Goal: Obtain resource: Obtain resource

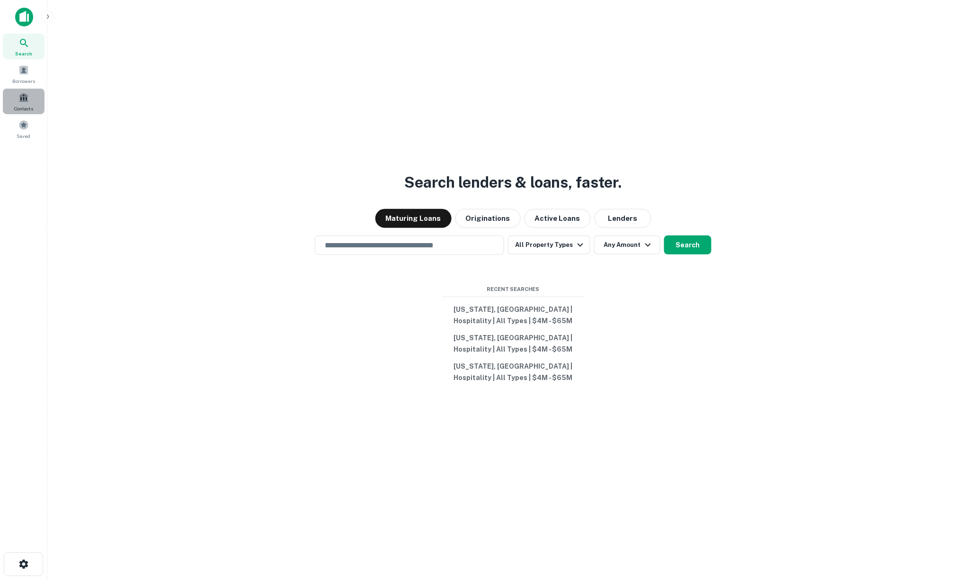
click at [25, 97] on span at bounding box center [23, 97] width 10 height 10
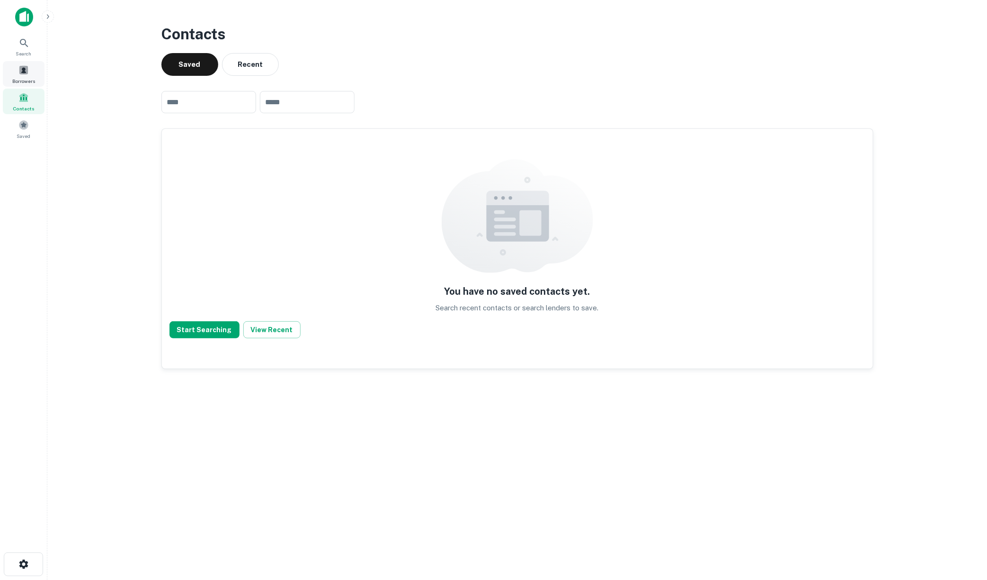
click at [20, 66] on span at bounding box center [23, 70] width 10 height 10
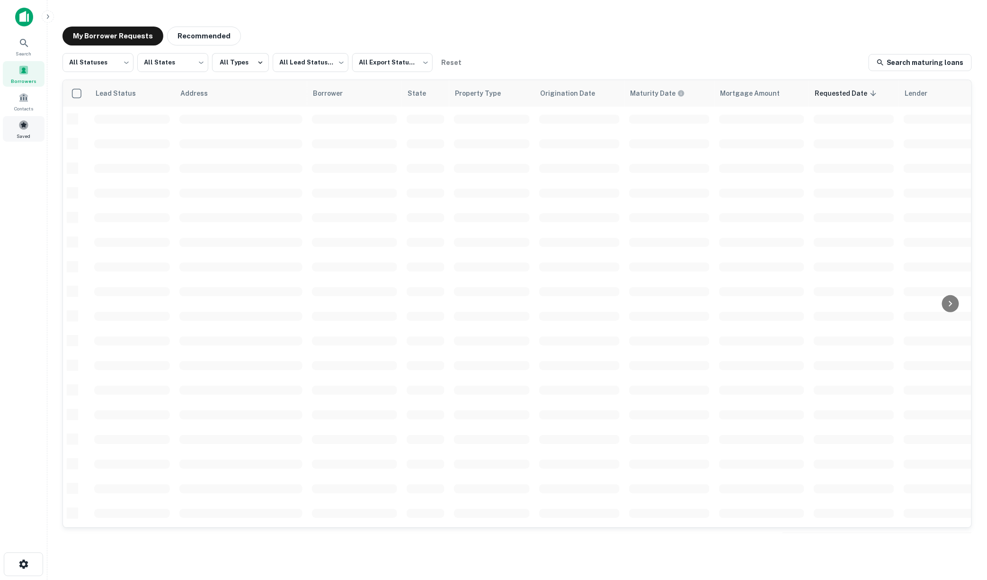
click at [26, 128] on span at bounding box center [23, 125] width 10 height 10
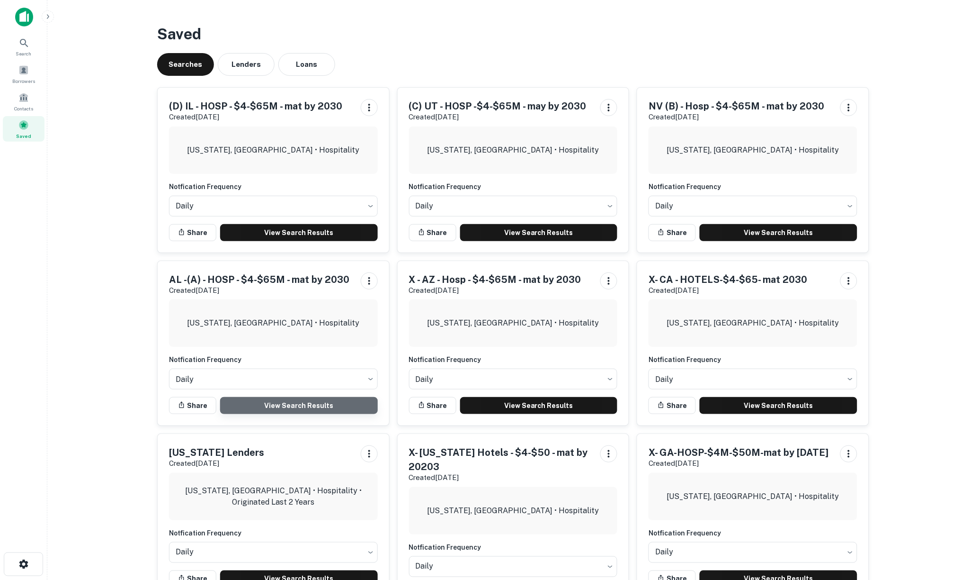
click at [305, 402] on link "View Search Results" at bounding box center [299, 405] width 158 height 17
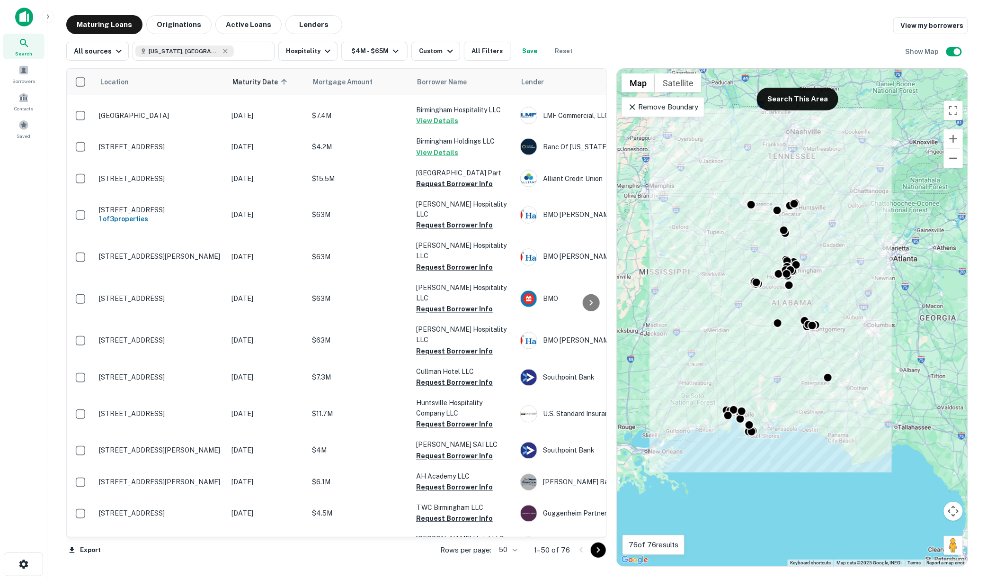
scroll to position [751, 0]
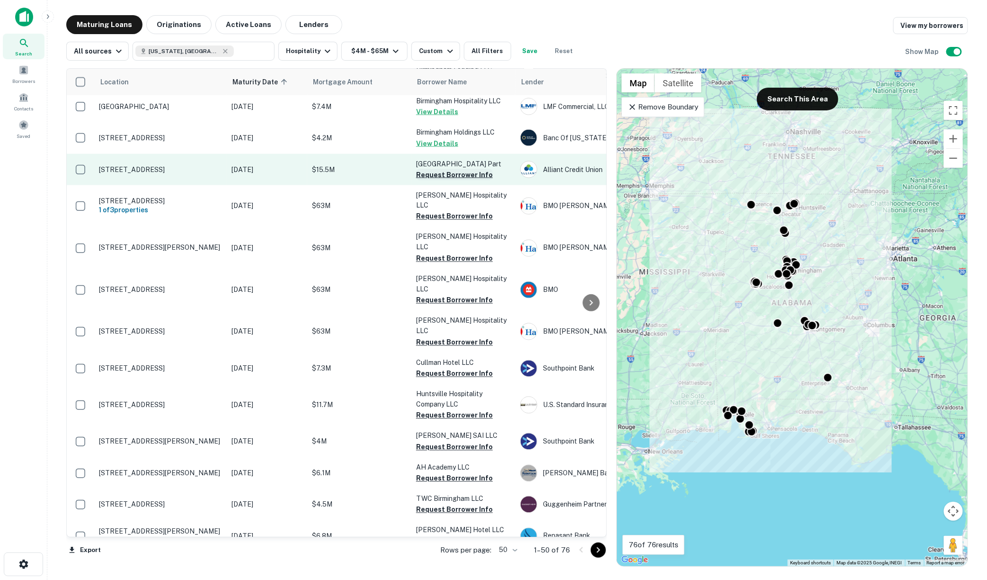
click at [419, 169] on button "Request Borrower Info" at bounding box center [454, 174] width 77 height 11
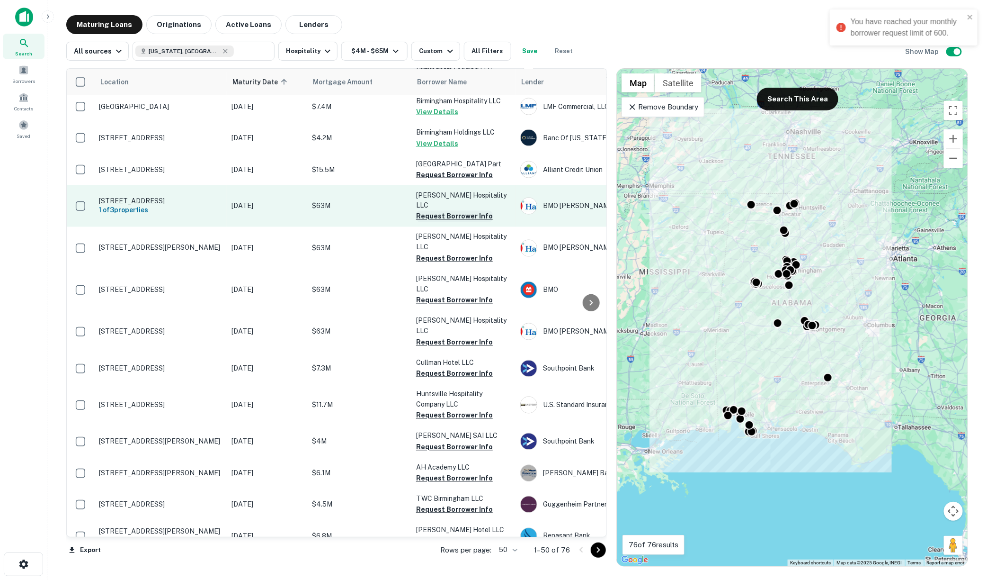
click at [424, 211] on button "Request Borrower Info" at bounding box center [454, 216] width 77 height 11
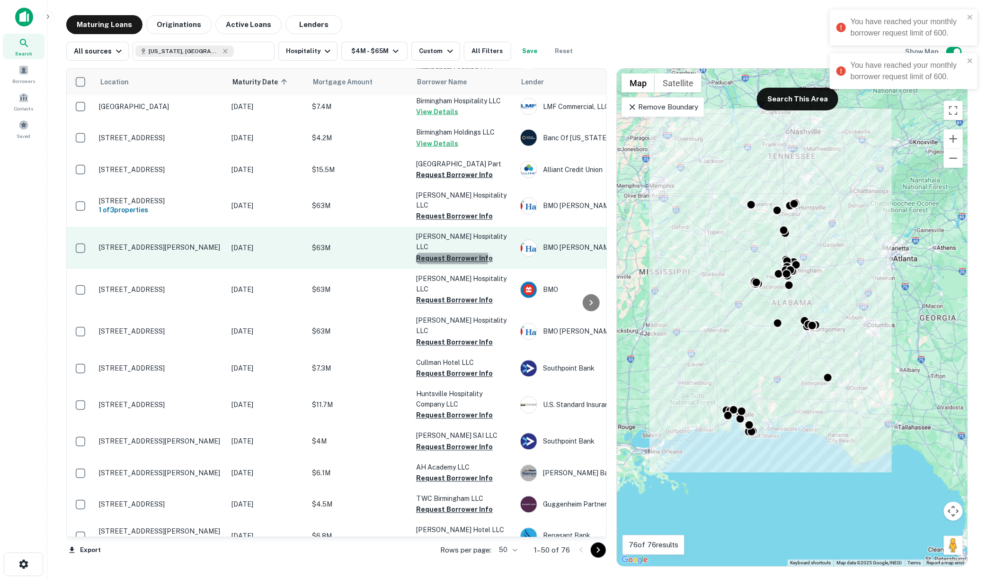
click at [429, 253] on button "Request Borrower Info" at bounding box center [454, 258] width 77 height 11
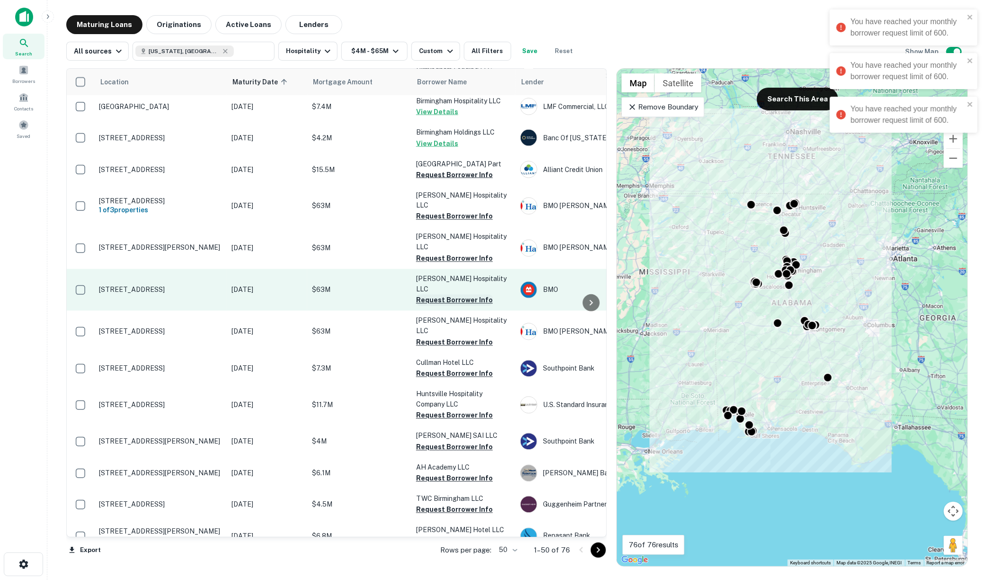
click at [438, 295] on button "Request Borrower Info" at bounding box center [454, 300] width 77 height 11
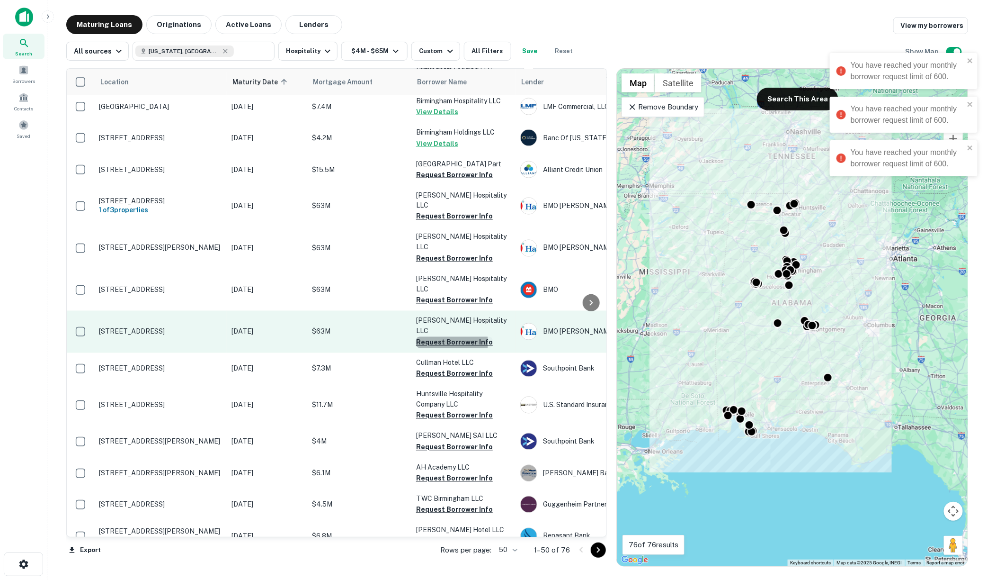
click at [447, 337] on button "Request Borrower Info" at bounding box center [454, 342] width 77 height 11
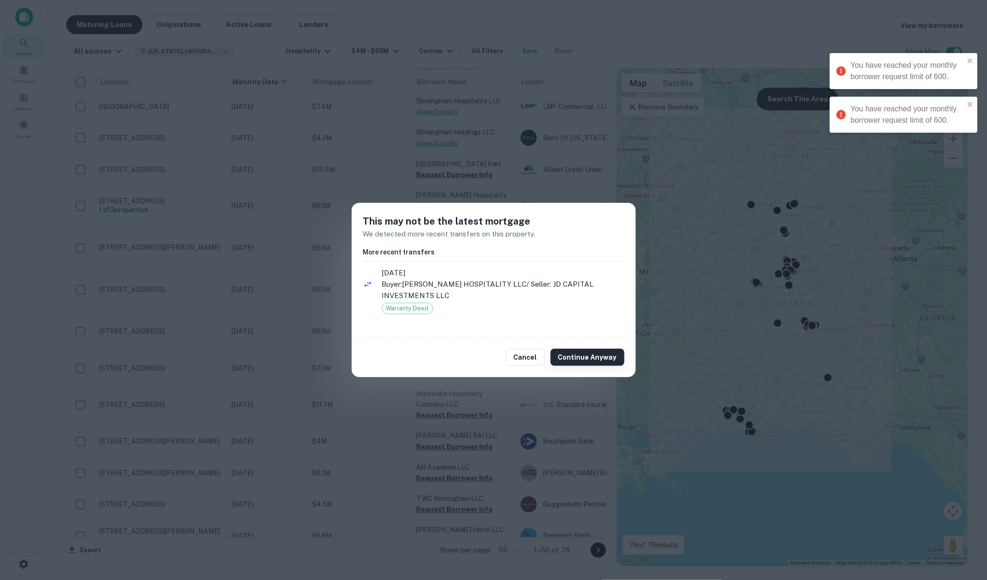
click at [591, 363] on button "Continue Anyway" at bounding box center [588, 357] width 74 height 17
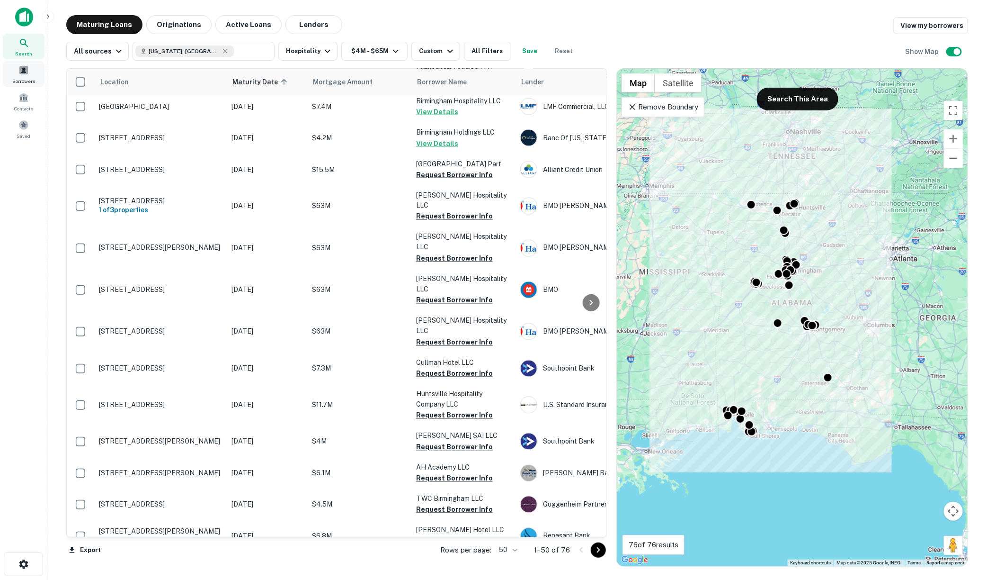
click at [20, 69] on span at bounding box center [23, 70] width 10 height 10
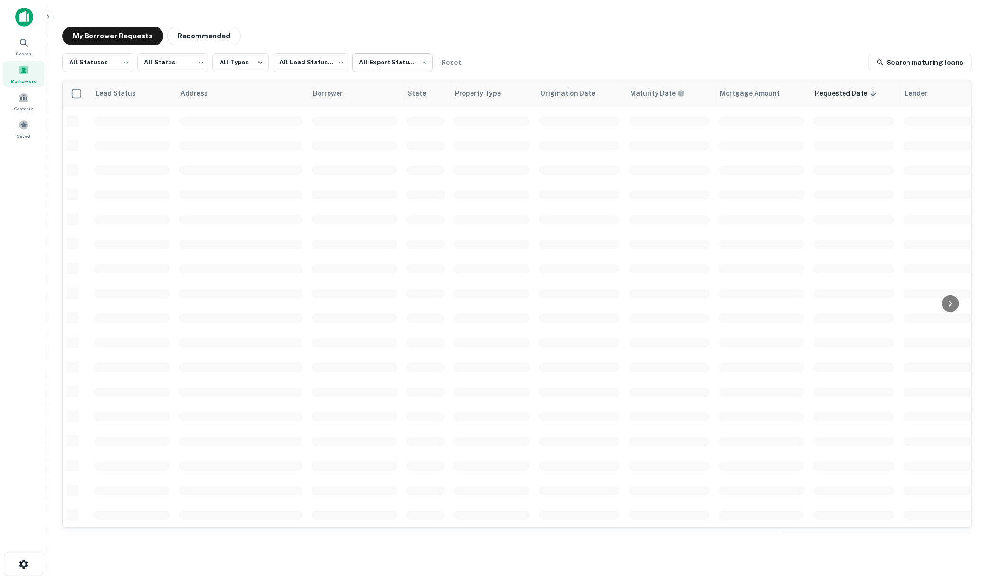
click at [422, 61] on body "Search Borrowers Contacts Saved My Borrower Requests Recommended All Statuses *…" at bounding box center [493, 290] width 987 height 580
click at [376, 105] on li "Exported" at bounding box center [392, 104] width 86 height 17
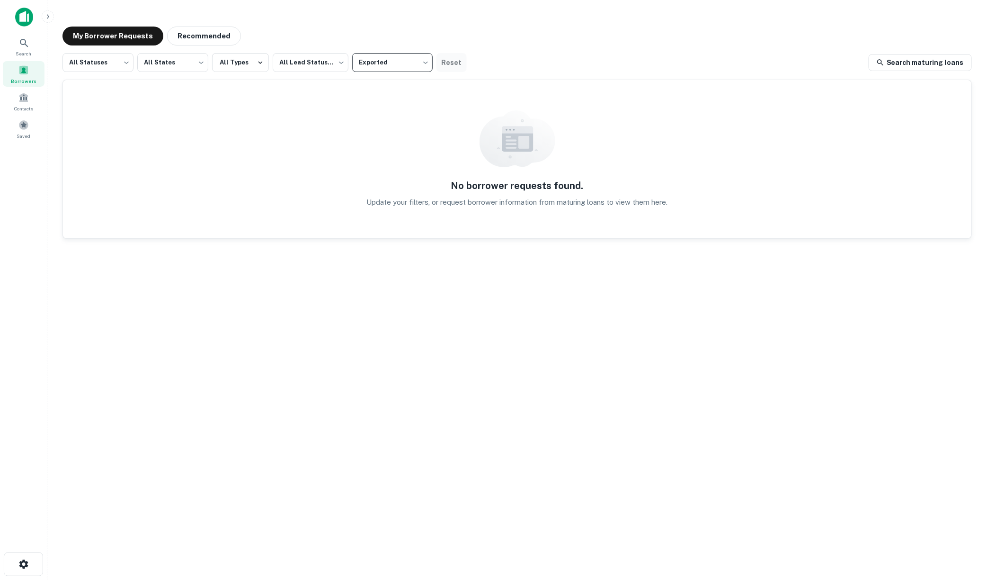
click at [456, 63] on button "Reset" at bounding box center [452, 62] width 30 height 19
type input "***"
